Goal: Task Accomplishment & Management: Manage account settings

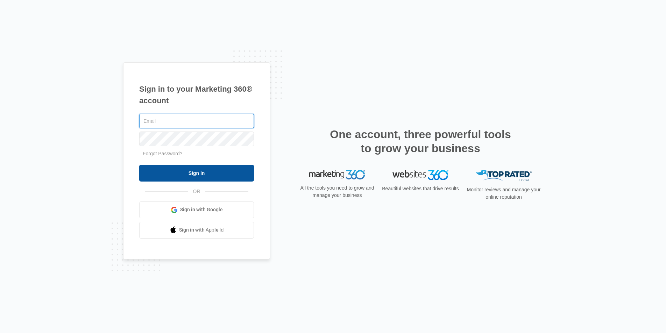
type input "joel.green@madwire.com"
click at [189, 171] on input "Sign In" at bounding box center [196, 173] width 115 height 17
type input "[DOMAIN_NAME][EMAIL_ADDRESS][DOMAIN_NAME]"
click at [213, 164] on form "[DOMAIN_NAME][EMAIL_ADDRESS][DOMAIN_NAME] Forgot Password? Sign In" at bounding box center [196, 146] width 115 height 69
click at [208, 180] on input "Sign In" at bounding box center [196, 173] width 115 height 17
